Goal: Task Accomplishment & Management: Manage account settings

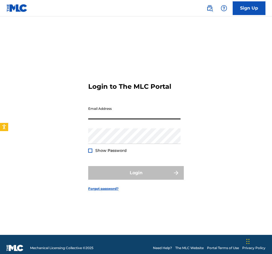
type input "[EMAIL_ADDRESS][DOMAIN_NAME]"
click at [136, 173] on button "Login" at bounding box center [135, 173] width 95 height 14
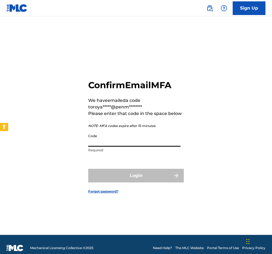
click at [116, 140] on input "Code" at bounding box center [134, 139] width 92 height 16
click at [113, 144] on input "Code" at bounding box center [134, 139] width 92 height 16
click at [138, 134] on input "Code" at bounding box center [134, 139] width 92 height 16
paste input "743213"
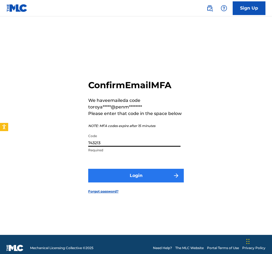
type input "743213"
click at [129, 180] on button "Login" at bounding box center [135, 176] width 95 height 14
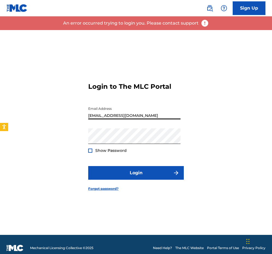
click at [136, 173] on button "Login" at bounding box center [135, 173] width 95 height 14
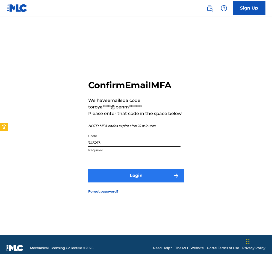
click at [130, 174] on button "Login" at bounding box center [135, 176] width 95 height 14
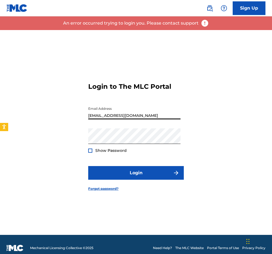
click at [202, 145] on div "Login to The MLC Portal Email Address [EMAIL_ADDRESS][DOMAIN_NAME] Password Sho…" at bounding box center [136, 132] width 272 height 205
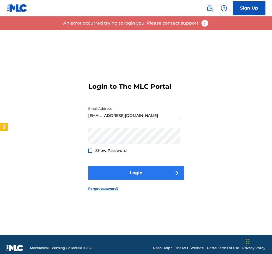
click at [152, 167] on button "Login" at bounding box center [135, 173] width 95 height 14
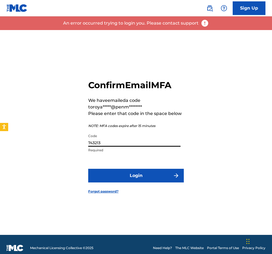
click at [120, 142] on input "743213" at bounding box center [134, 139] width 92 height 16
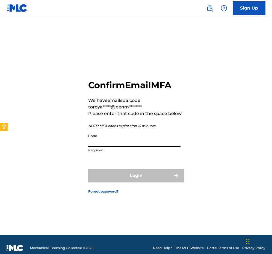
click at [167, 145] on input "Code" at bounding box center [134, 139] width 92 height 16
paste input "069819"
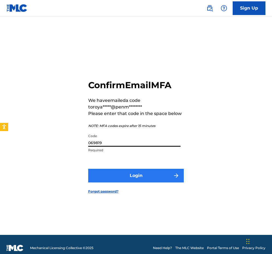
type input "069819"
click at [125, 174] on button "Login" at bounding box center [135, 176] width 95 height 14
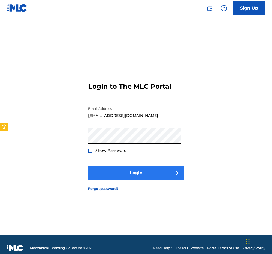
click at [129, 174] on button "Login" at bounding box center [135, 173] width 95 height 14
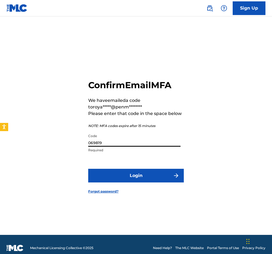
click at [114, 143] on input "069819" at bounding box center [134, 139] width 92 height 16
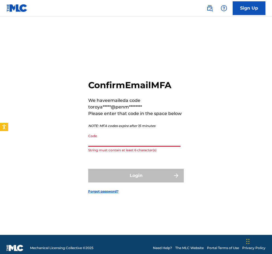
paste input "404774"
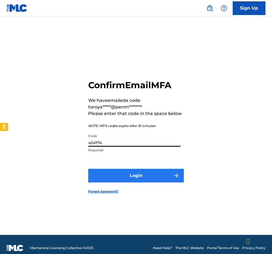
type input "404774"
click at [140, 175] on button "Login" at bounding box center [135, 176] width 95 height 14
